Goal: Find specific page/section: Find specific page/section

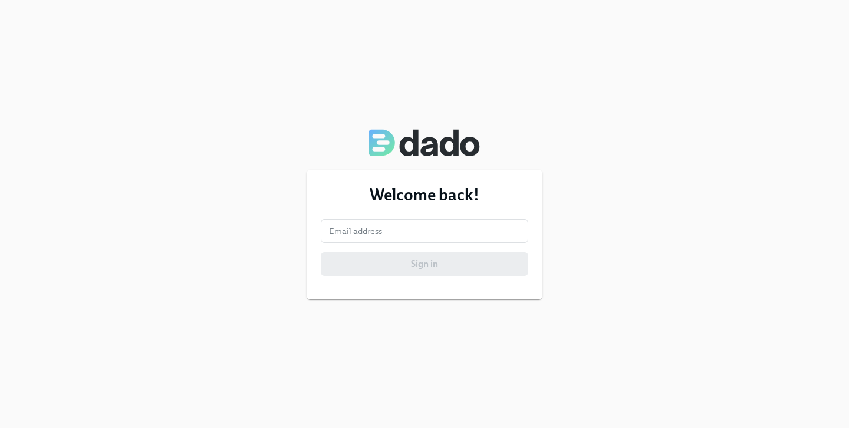
click at [431, 215] on div "Welcome back! Email address Email address Sign in" at bounding box center [424, 235] width 236 height 130
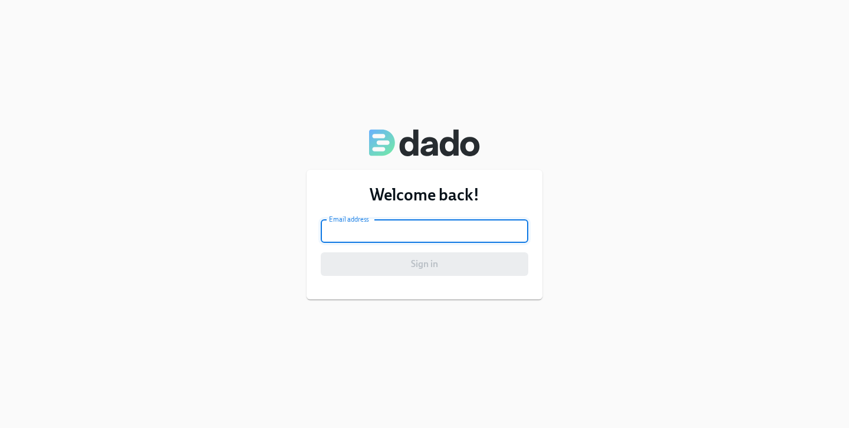
click at [437, 229] on input "email" at bounding box center [424, 231] width 207 height 24
type input "[EMAIL_ADDRESS][PERSON_NAME][DOMAIN_NAME]"
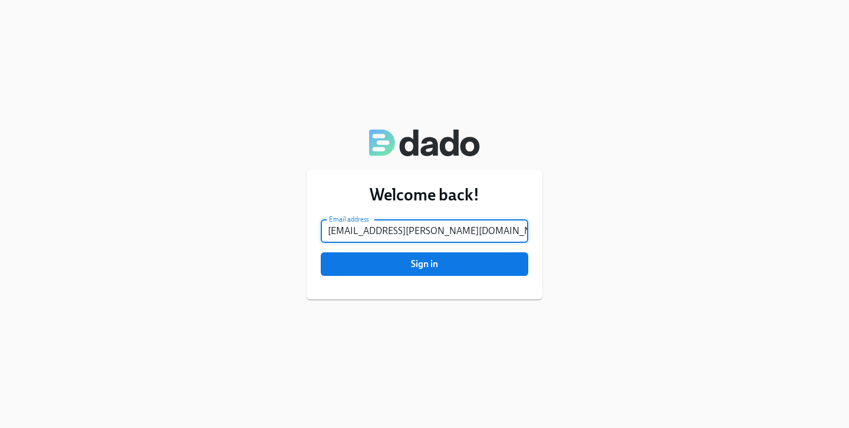
click at [354, 257] on button "Sign in" at bounding box center [424, 264] width 207 height 24
click at [401, 269] on span "Sign in" at bounding box center [424, 264] width 191 height 12
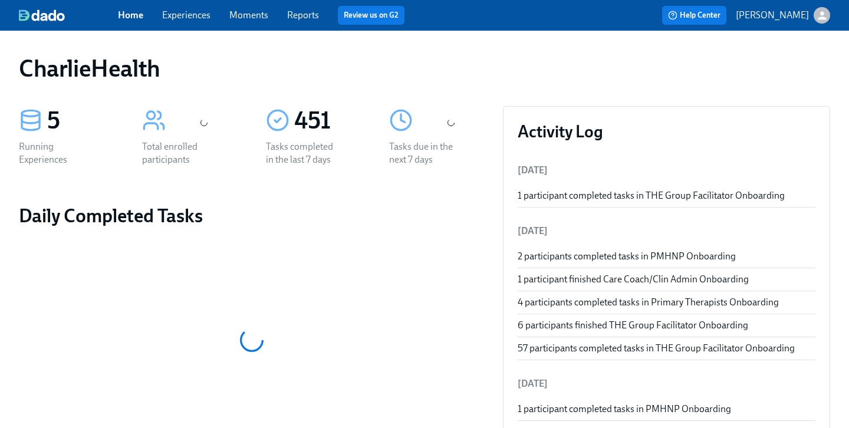
click at [184, 18] on link "Experiences" at bounding box center [186, 14] width 48 height 11
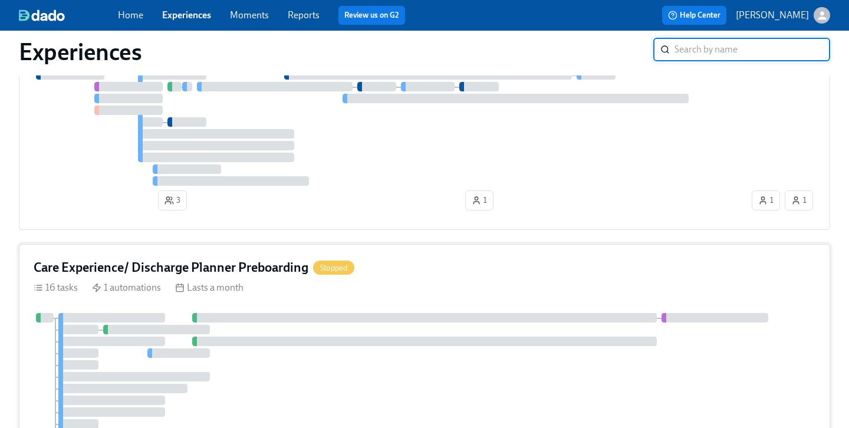
scroll to position [1330, 0]
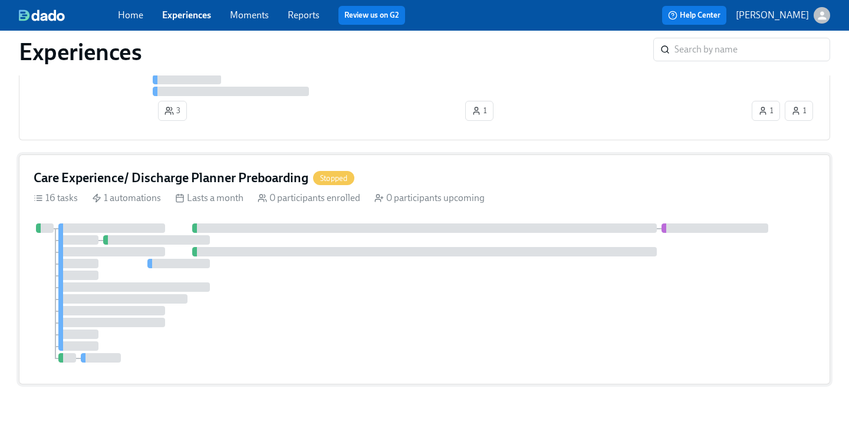
click at [245, 176] on h4 "Care Experience/ Discharge Planner Preboarding" at bounding box center [171, 178] width 275 height 18
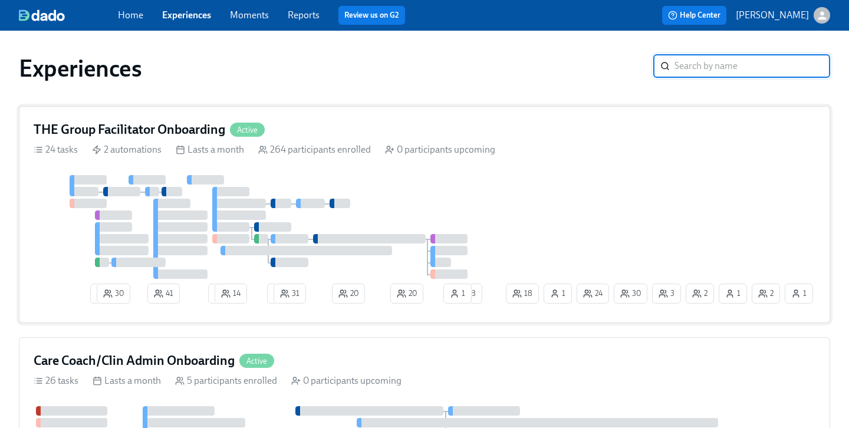
click at [180, 128] on h4 "THE Group Facilitator Onboarding" at bounding box center [130, 130] width 192 height 18
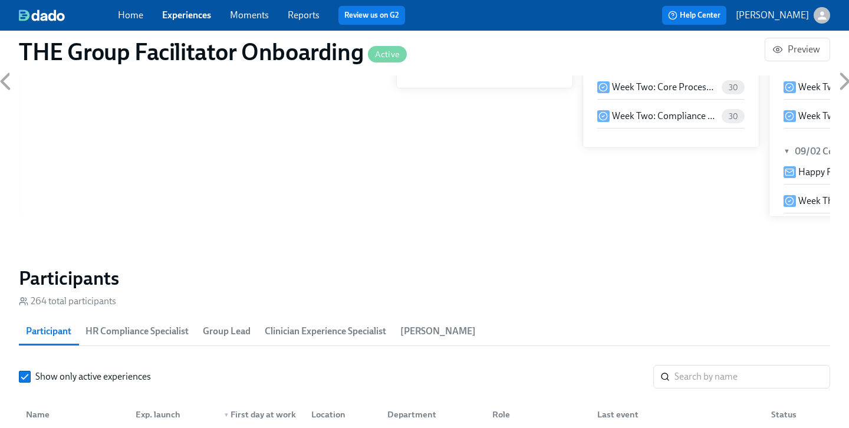
scroll to position [898, 0]
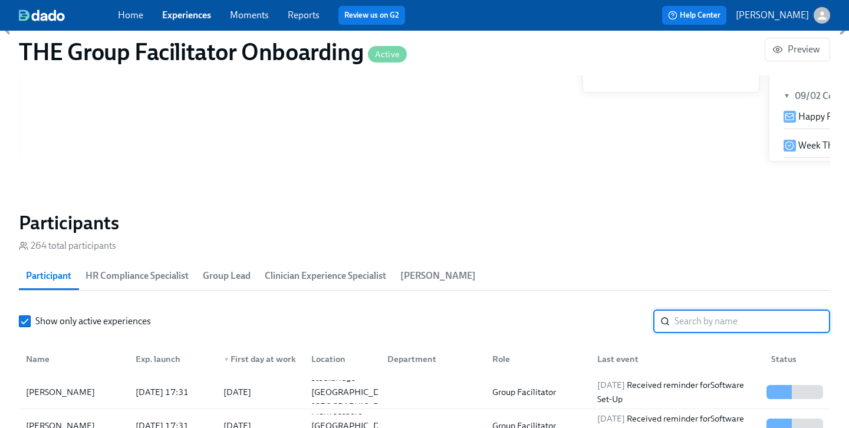
click at [695, 323] on input "search" at bounding box center [752, 321] width 156 height 24
paste input "[PERSON_NAME]"
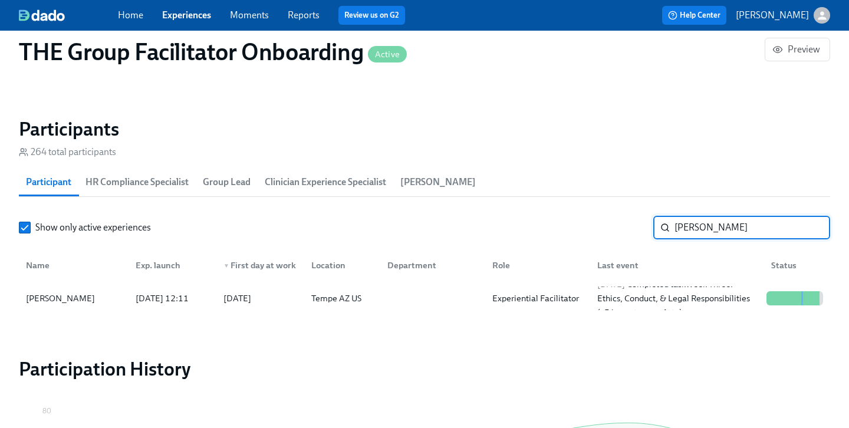
scroll to position [998, 0]
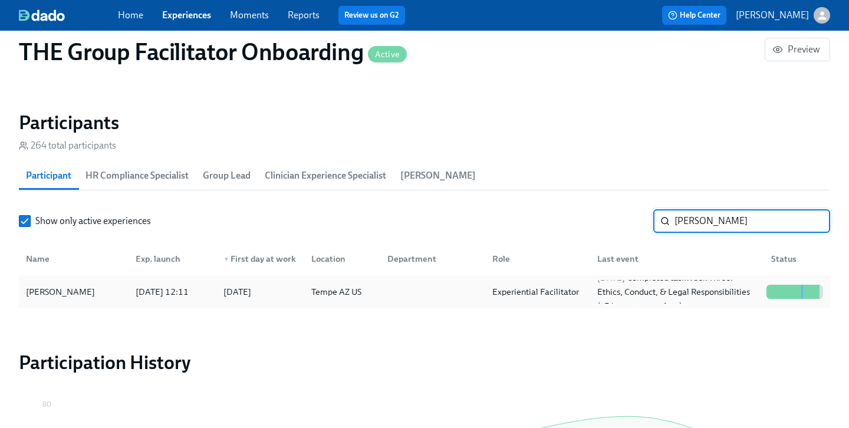
type input "[PERSON_NAME]"
click at [53, 299] on div "[PERSON_NAME]" at bounding box center [73, 292] width 105 height 24
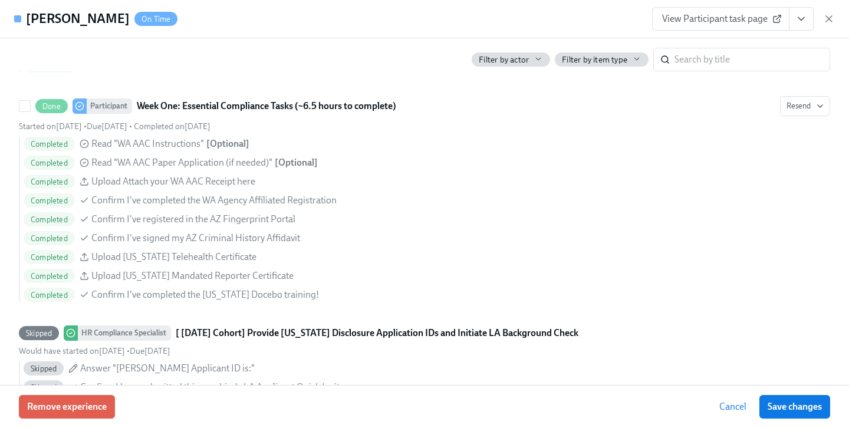
scroll to position [930, 0]
